Goal: Transaction & Acquisition: Purchase product/service

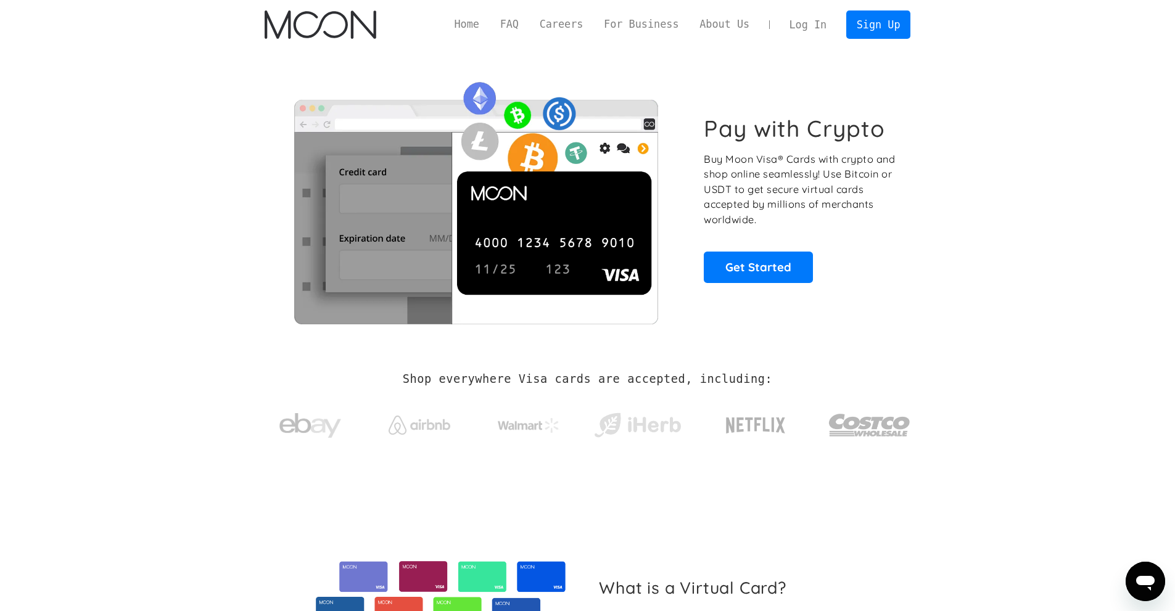
click at [818, 25] on link "Log In" at bounding box center [808, 24] width 58 height 27
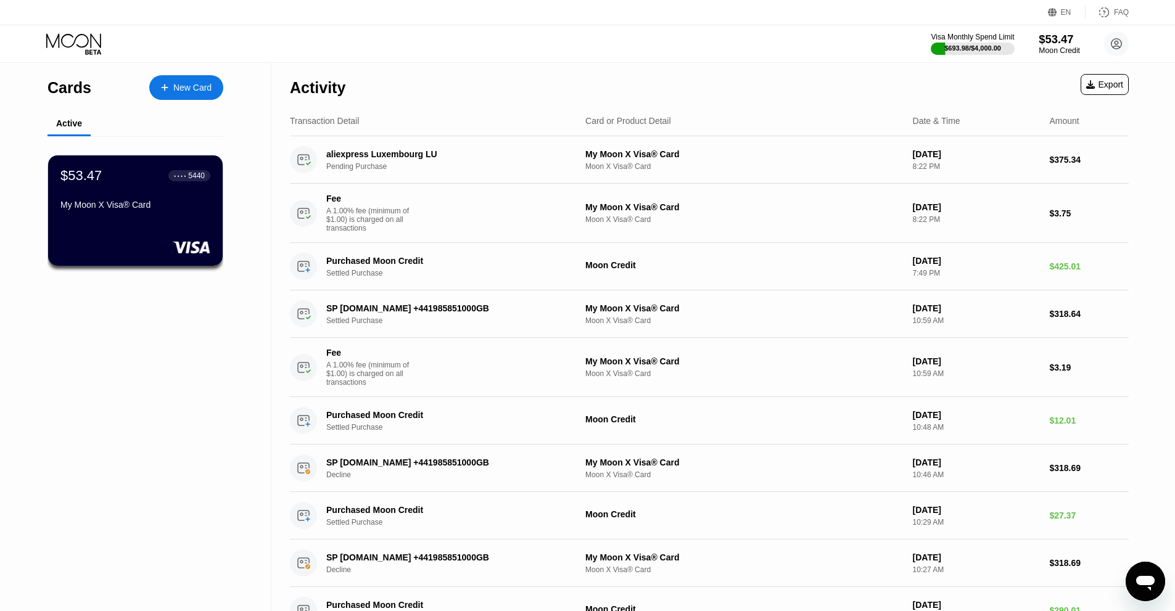
click at [1063, 49] on div "Moon Credit" at bounding box center [1059, 50] width 41 height 9
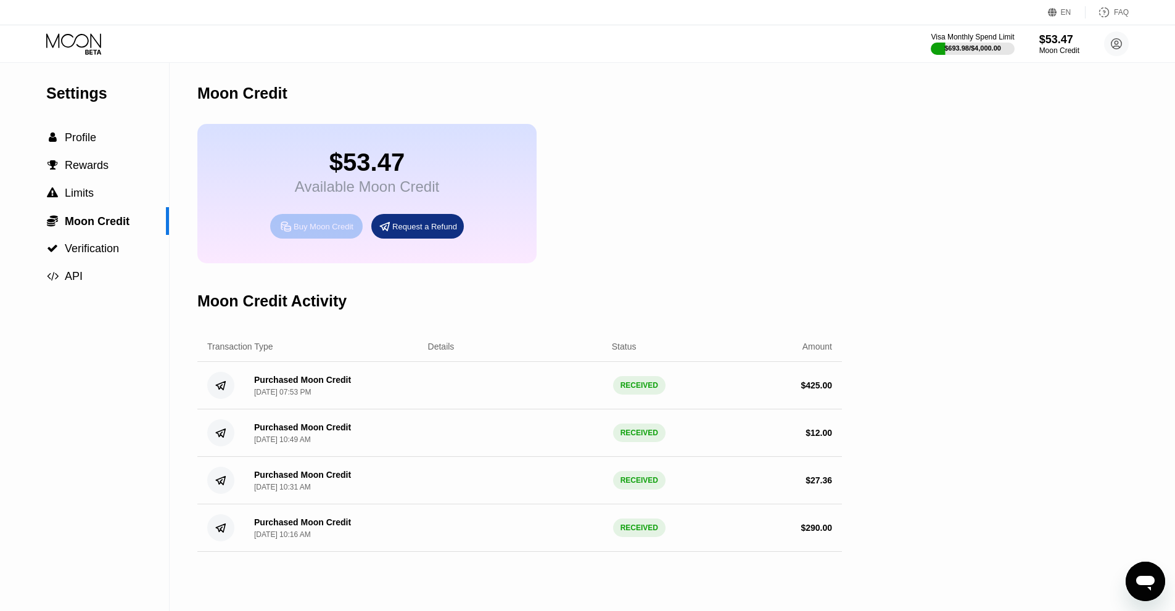
click at [326, 227] on div "Buy Moon Credit" at bounding box center [316, 226] width 93 height 25
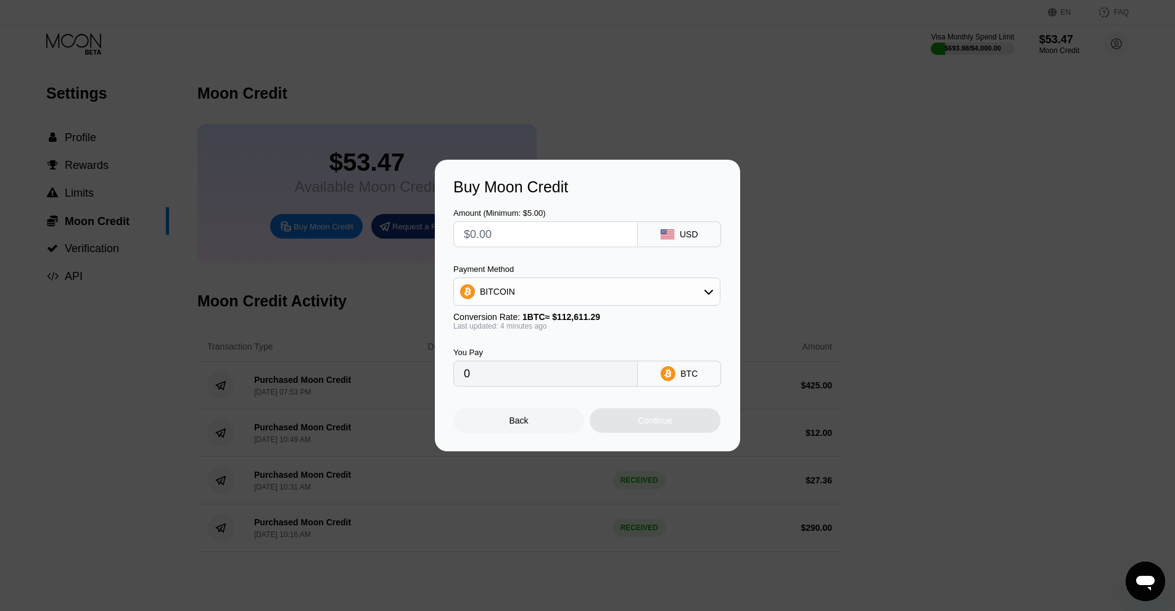
drag, startPoint x: 543, startPoint y: 233, endPoint x: 429, endPoint y: 231, distance: 113.5
click at [429, 231] on div "Buy Moon Credit Amount (Minimum: $5.00) USD Payment Method BITCOIN Conversion R…" at bounding box center [587, 306] width 1175 height 292
type input "$5"
type input "0.00004441"
type input "$50"
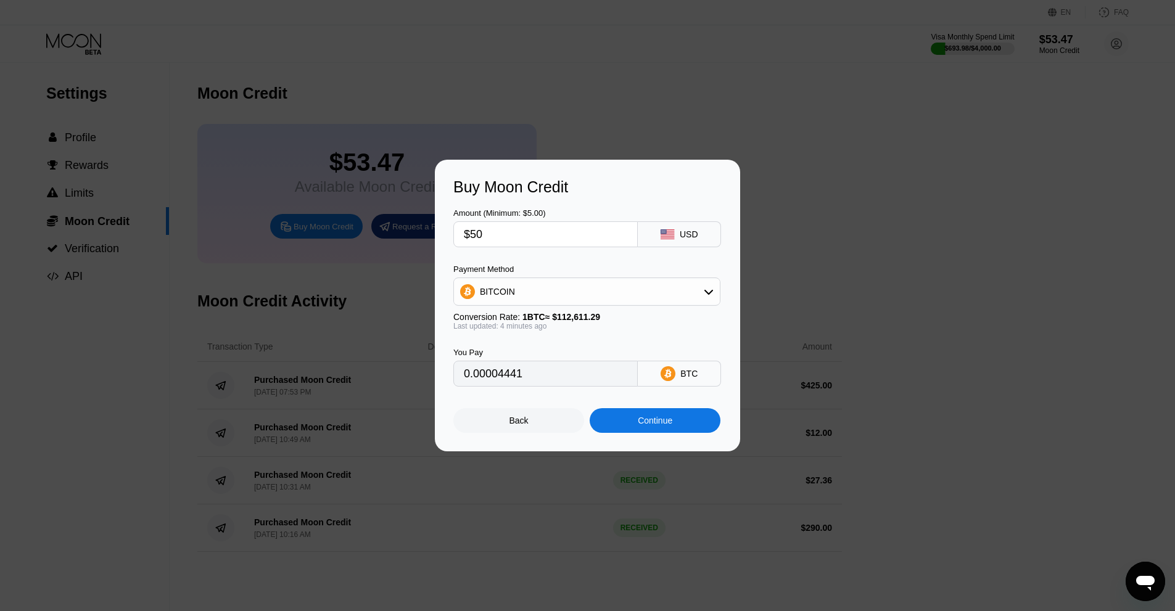
type input "0.00044402"
type input "$5"
type input "0.00004441"
type input "0"
type input "$4"
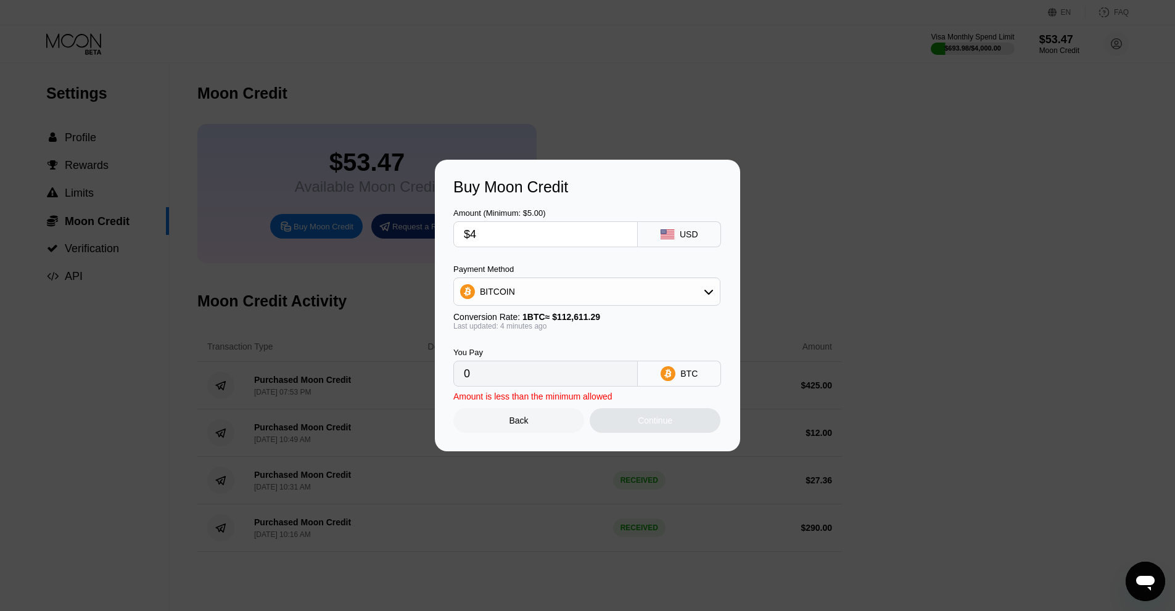
type input "0.00003553"
type input "$40"
type input "0.00035522"
type input "$4"
type input "0.00003553"
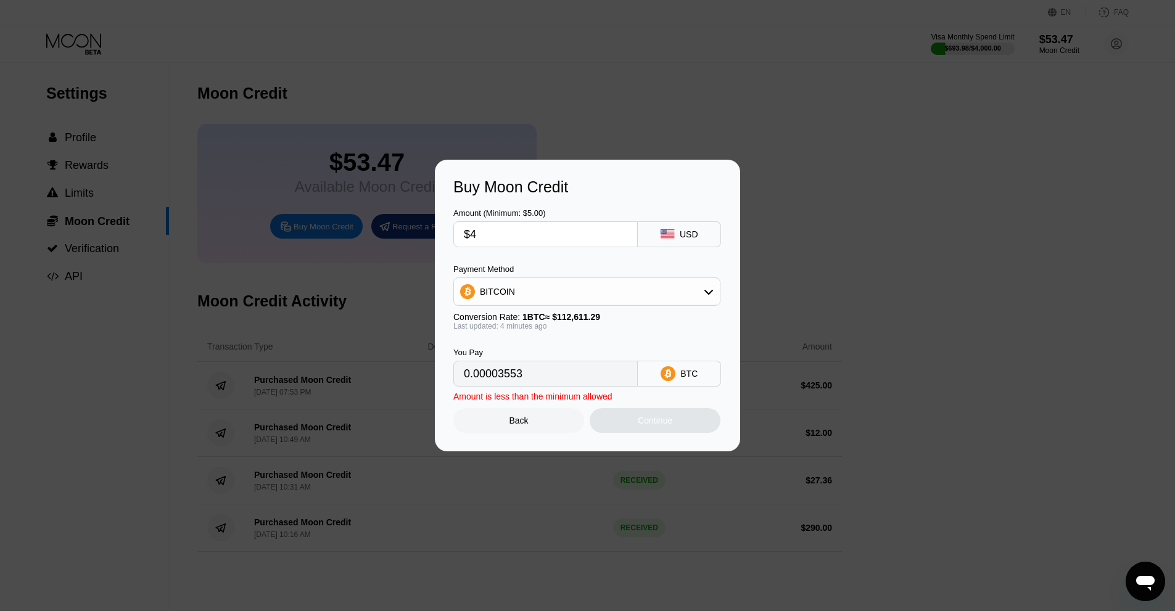
type input "$45"
type input "0.00039962"
type input "$45"
click at [685, 429] on div "Continue" at bounding box center [655, 420] width 131 height 25
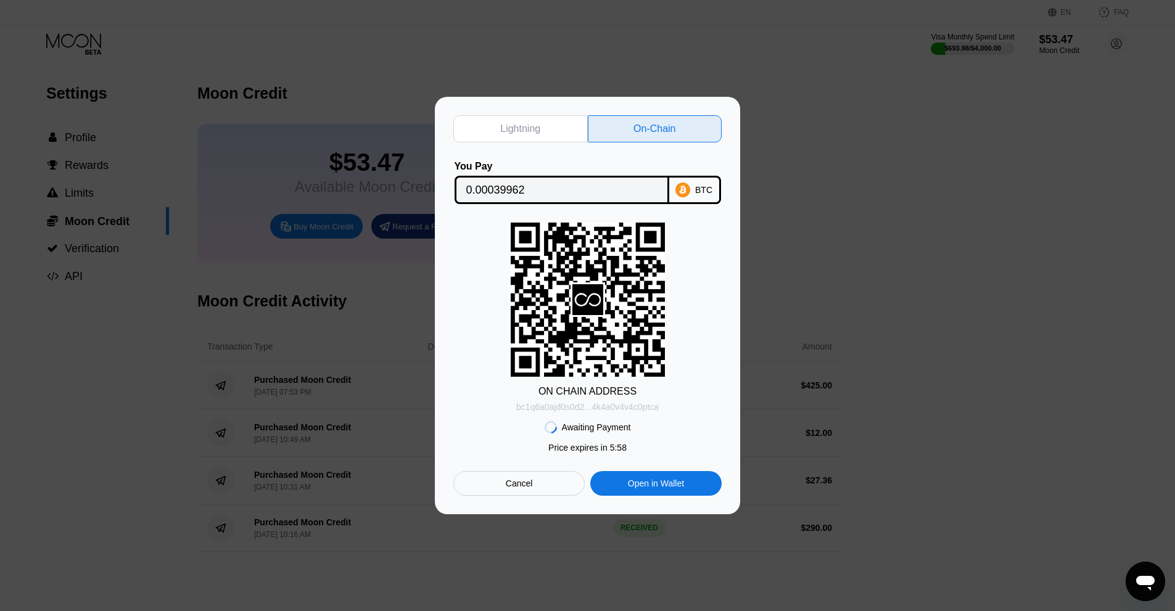
click at [652, 409] on div "bc1q6a0ajd0s0d2...4k4a0v4v4c0ptca" at bounding box center [587, 407] width 142 height 10
click at [611, 181] on input "0.00039962" at bounding box center [561, 190] width 191 height 25
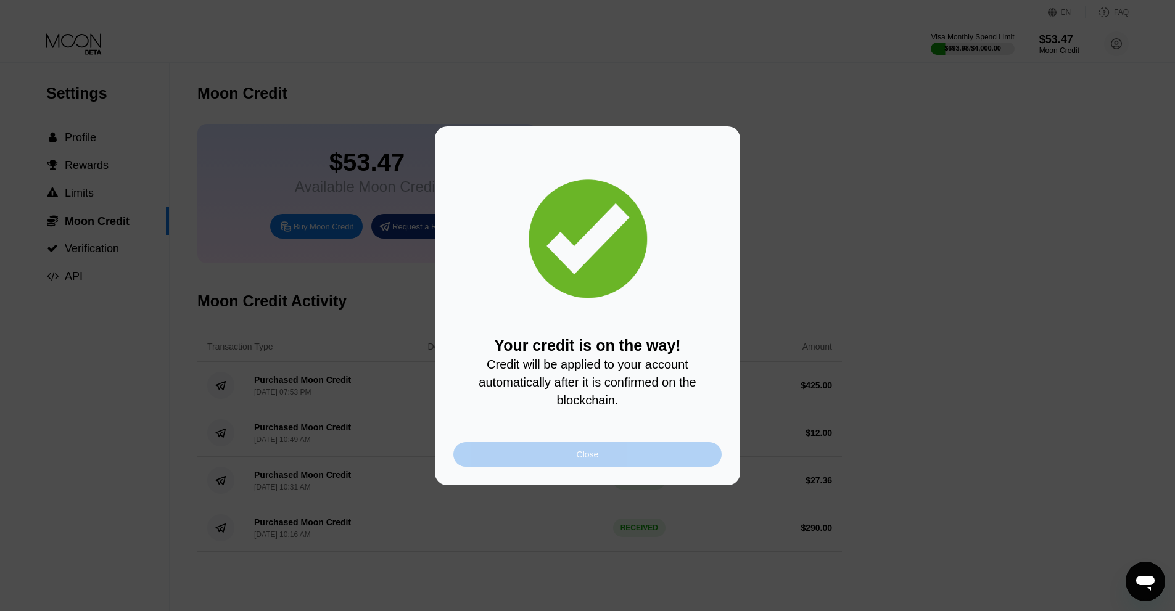
click at [553, 463] on div "Close" at bounding box center [587, 454] width 268 height 25
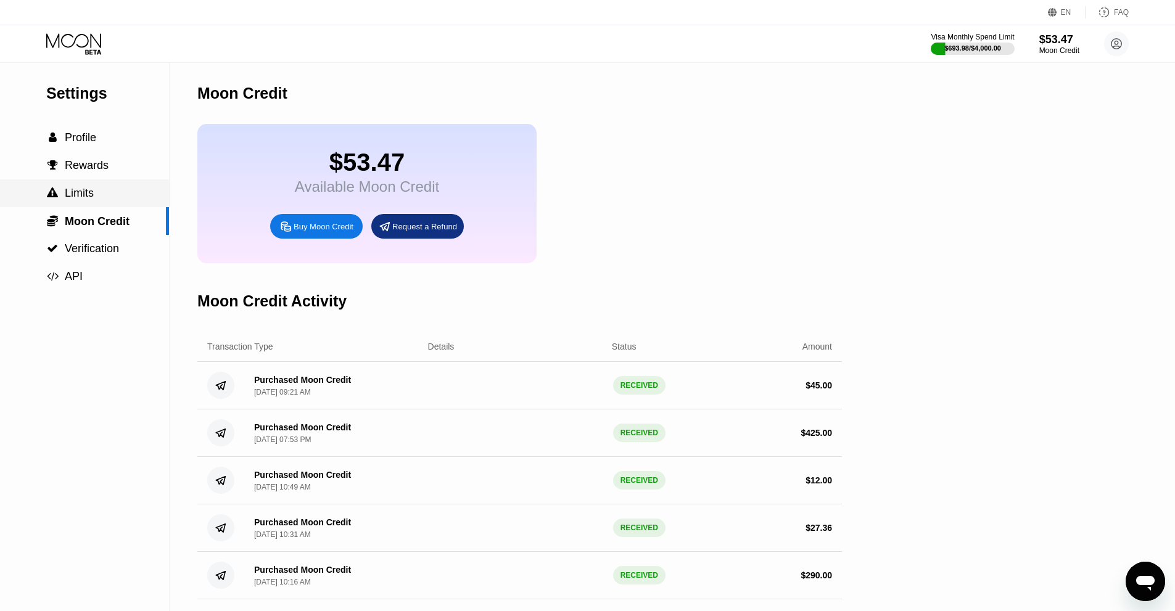
click at [101, 200] on div " Limits" at bounding box center [84, 193] width 169 height 13
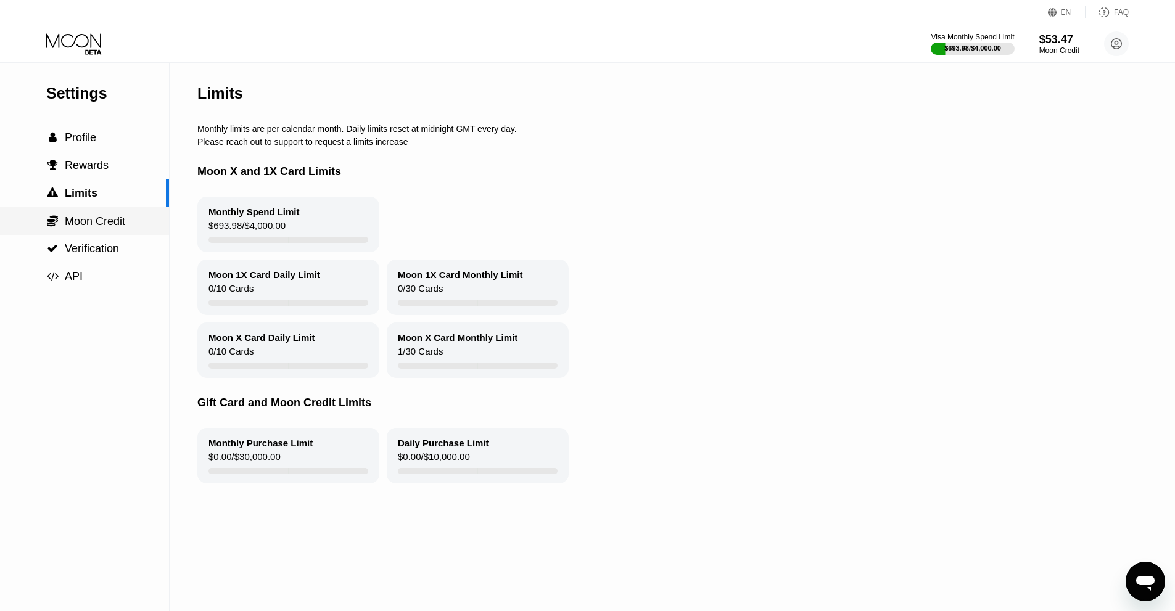
click at [103, 226] on span "Moon Credit" at bounding box center [95, 221] width 60 height 12
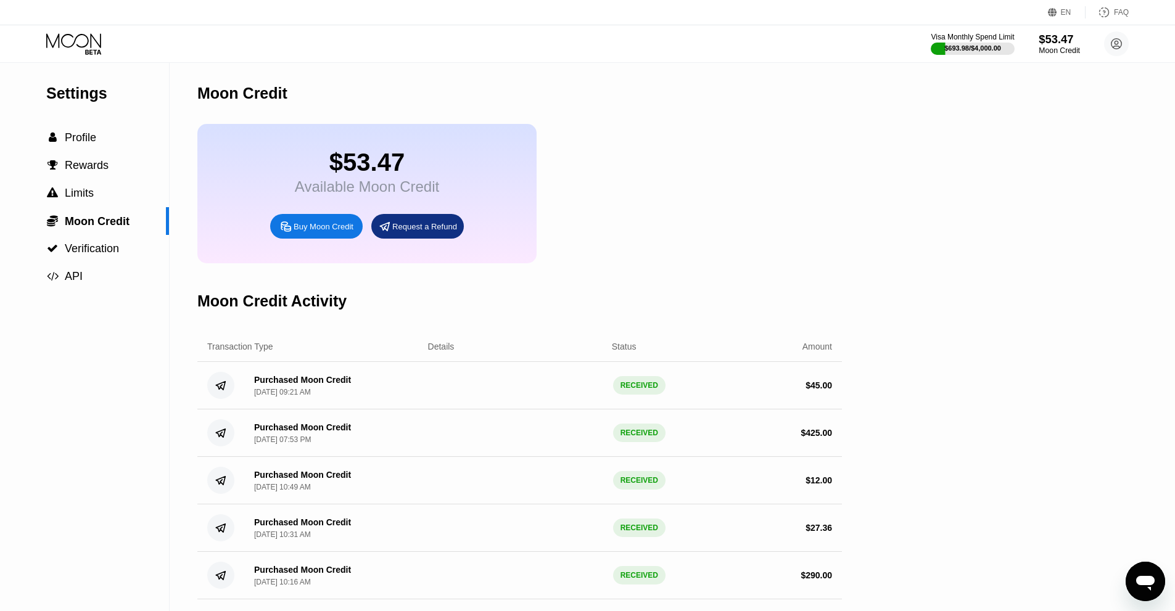
click at [1063, 44] on div "$53.47" at bounding box center [1059, 39] width 41 height 13
drag, startPoint x: 311, startPoint y: 239, endPoint x: 197, endPoint y: 278, distance: 120.2
click at [278, 331] on div "Moon Credit $53.47 Available Moon Credit Buy Moon Credit Request a Refund Moon …" at bounding box center [519, 337] width 645 height 548
click at [95, 91] on div "Settings" at bounding box center [107, 94] width 123 height 18
click at [88, 56] on div "Visa Monthly Spend Limit $693.98 / $4,000.00 $98.48 Moon Credit noah_gt@hotmail…" at bounding box center [587, 43] width 1175 height 37
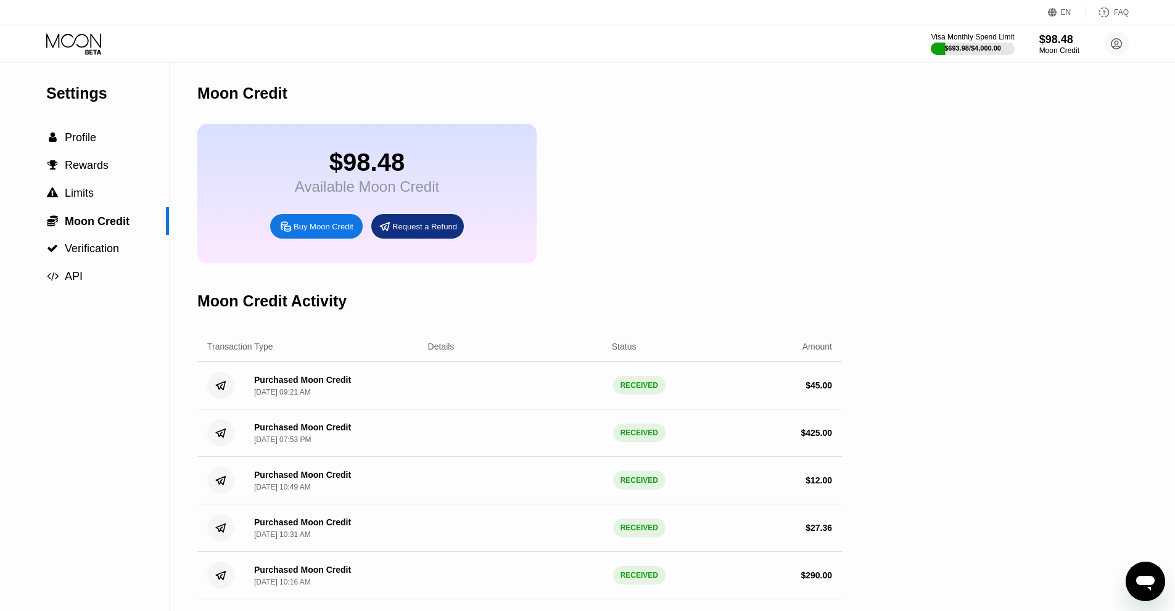
click at [88, 51] on icon at bounding box center [74, 44] width 57 height 22
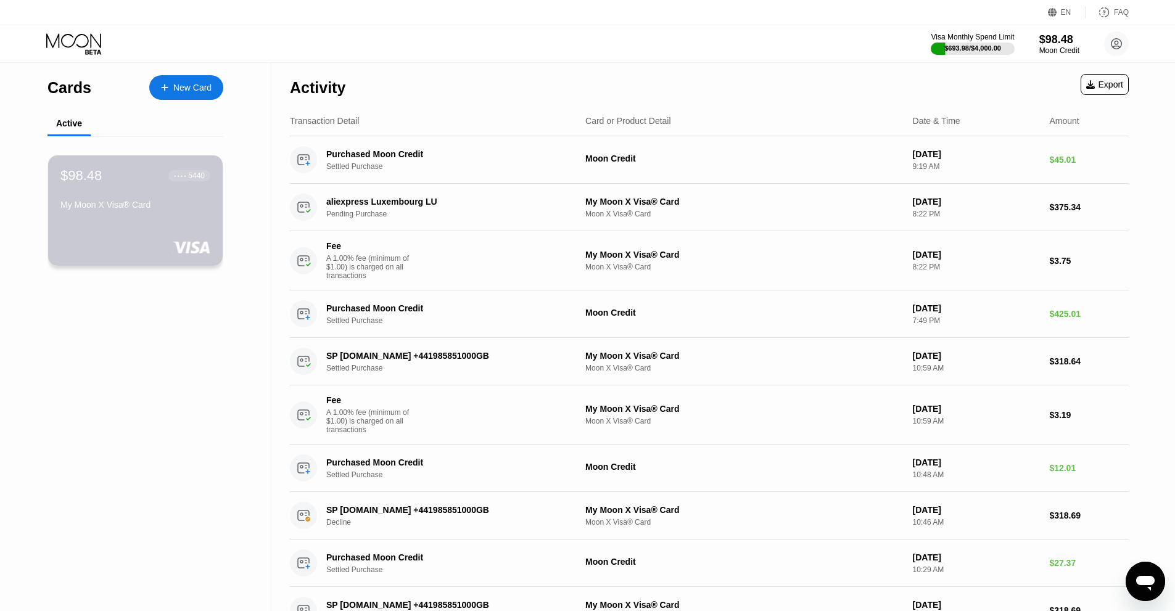
click at [168, 226] on div "$98.48 ● ● ● ● 5440 My Moon X Visa® Card" at bounding box center [135, 210] width 175 height 110
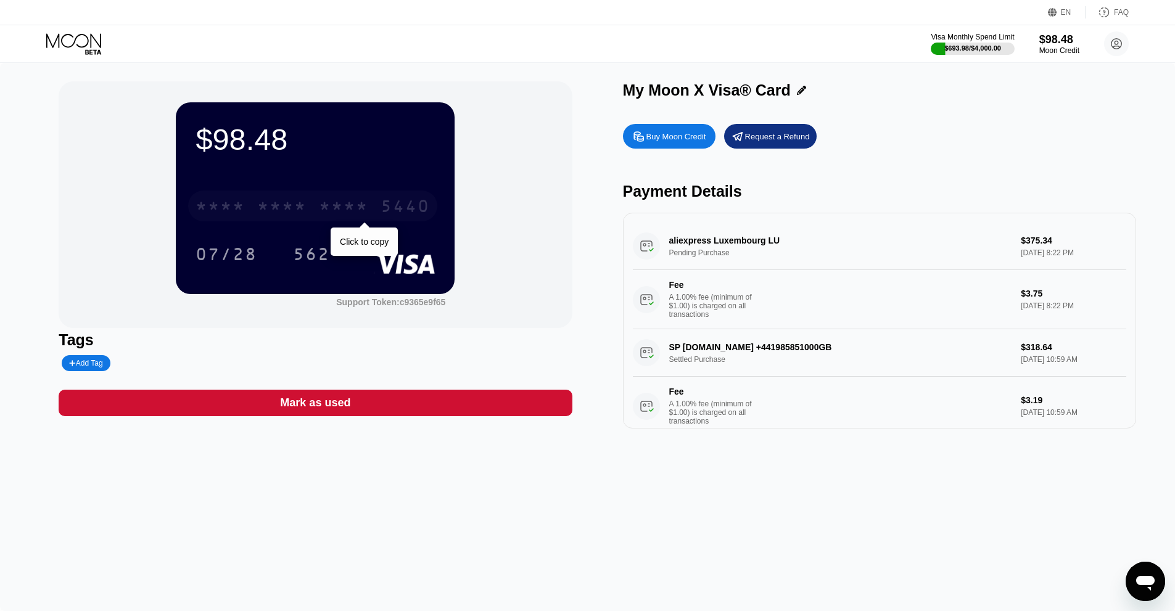
click at [389, 205] on div "5440" at bounding box center [405, 208] width 49 height 20
click at [968, 48] on div "$693.98 / $4,000.00" at bounding box center [973, 47] width 58 height 7
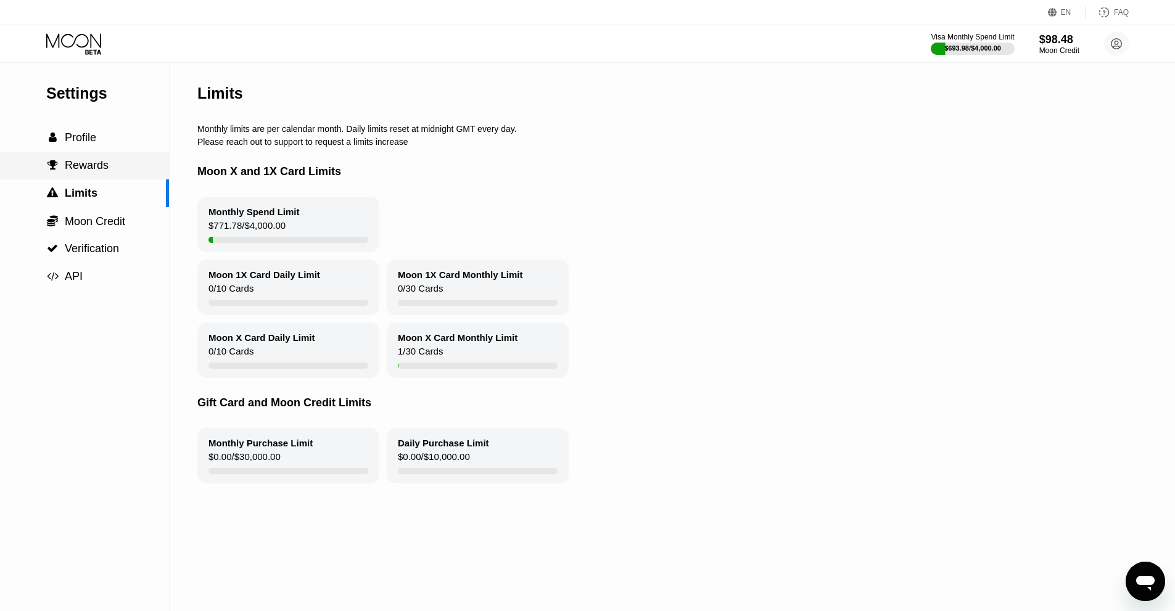
click at [103, 161] on span "Rewards" at bounding box center [87, 165] width 44 height 12
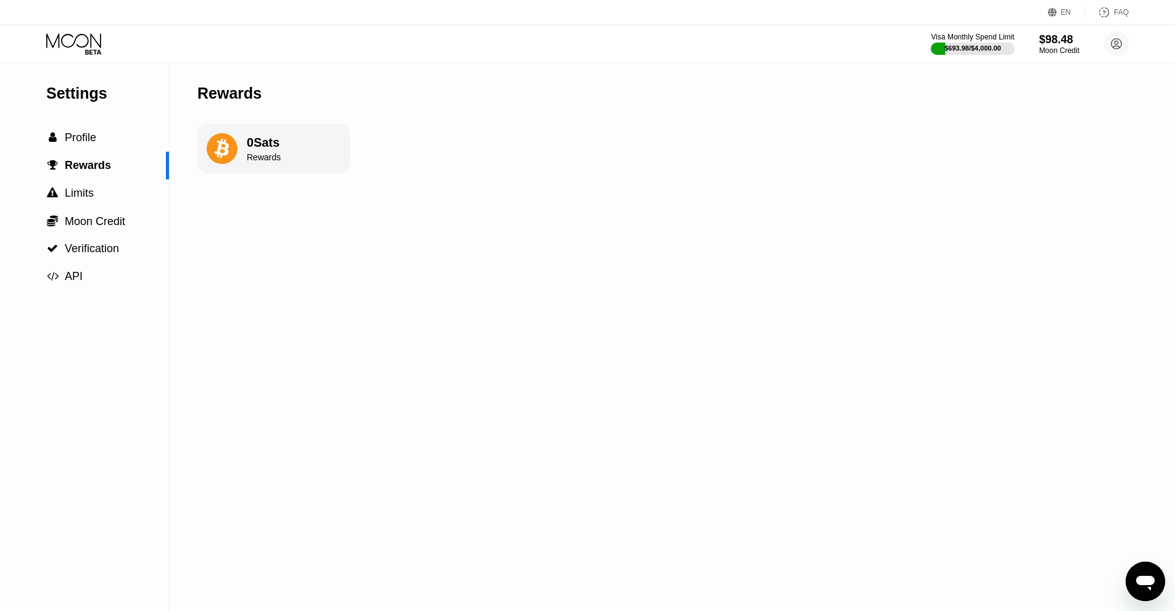
click at [287, 153] on div "0 Sats Rewards" at bounding box center [273, 148] width 153 height 49
click at [255, 140] on div "0 Sats" at bounding box center [264, 143] width 34 height 14
click at [220, 146] on icon at bounding box center [221, 149] width 15 height 20
click at [1115, 15] on div "FAQ" at bounding box center [1107, 12] width 43 height 12
